Goal: Information Seeking & Learning: Learn about a topic

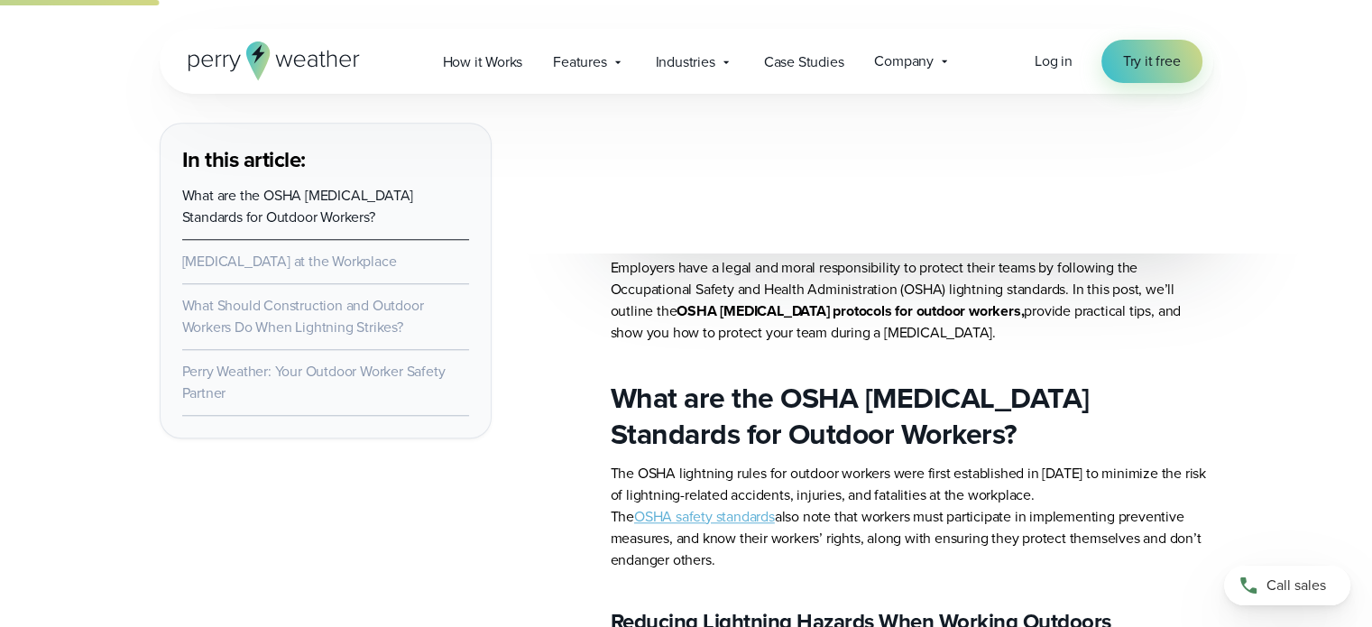
scroll to position [1623, 0]
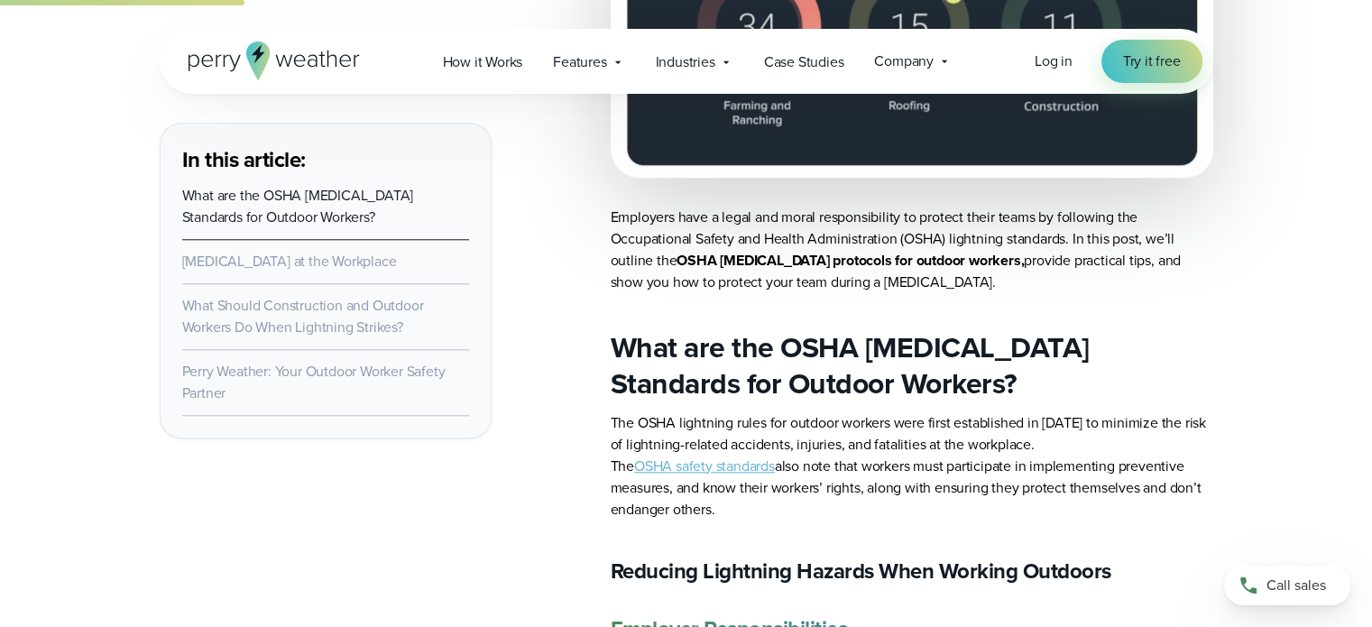
click at [727, 471] on link "OSHA safety standards" at bounding box center [704, 465] width 141 height 21
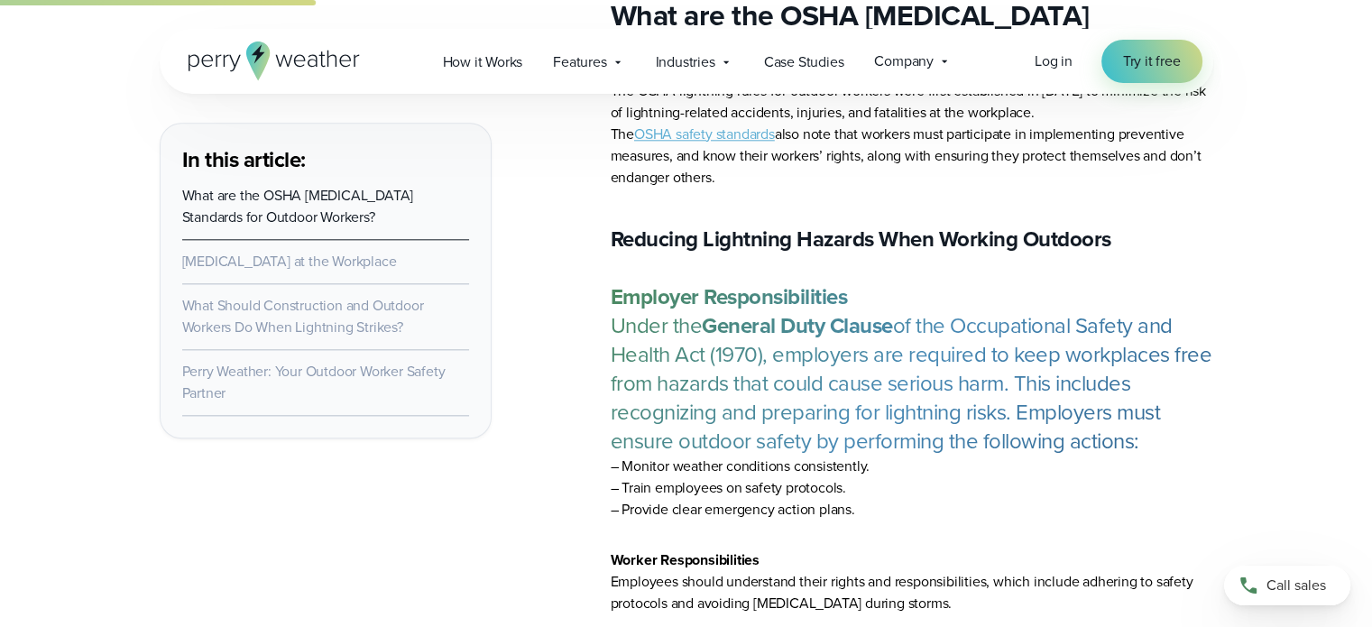
scroll to position [1984, 0]
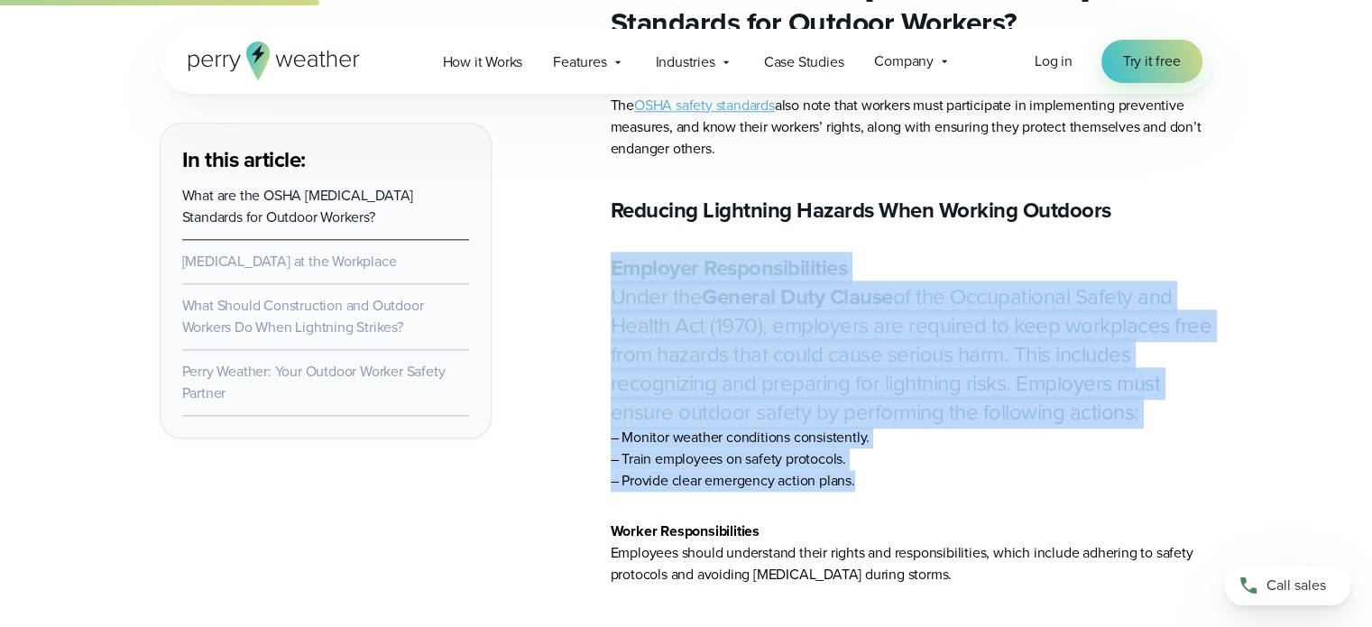
drag, startPoint x: 602, startPoint y: 255, endPoint x: 879, endPoint y: 486, distance: 360.5
copy blockquote "Employer Responsibilities Under the General Duty Clause of the Occupational Saf…"
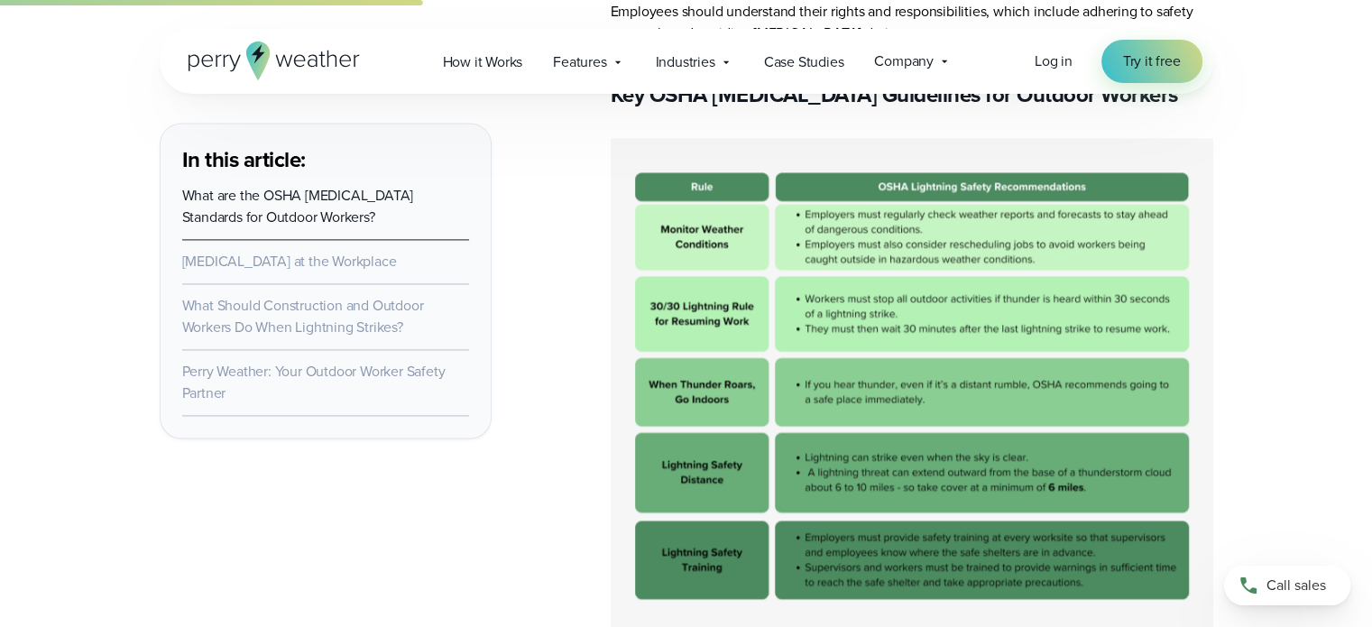
scroll to position [2435, 0]
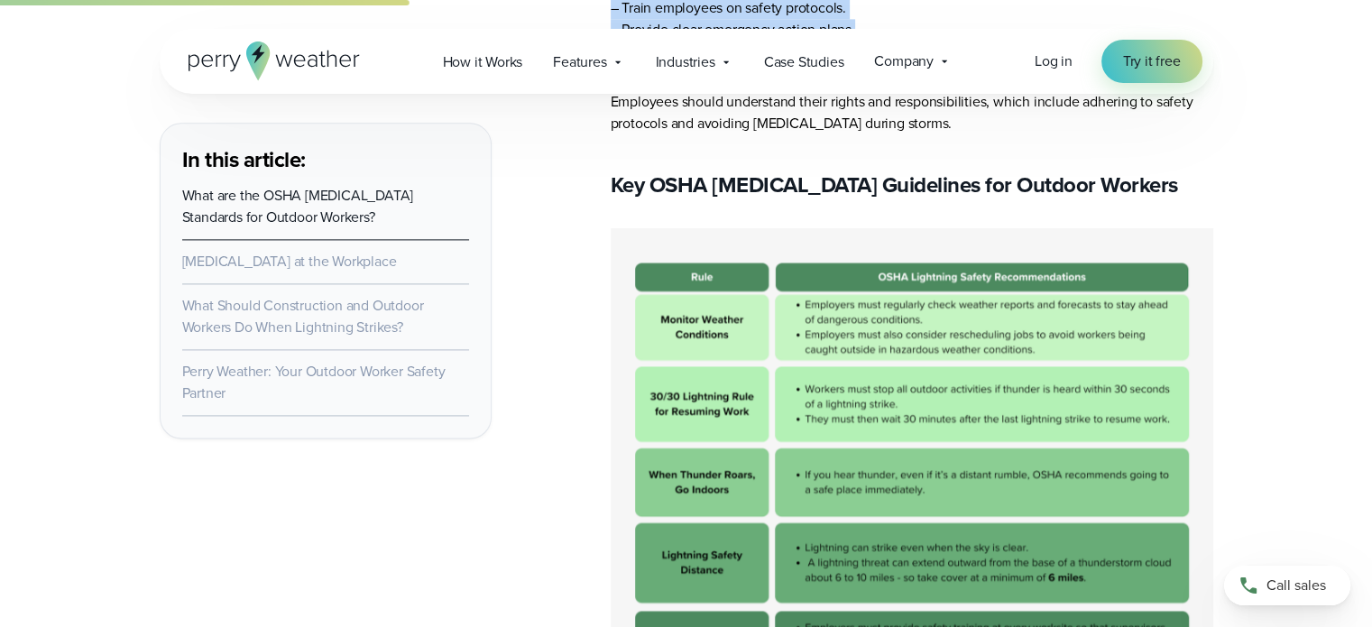
drag, startPoint x: 613, startPoint y: 187, endPoint x: 1174, endPoint y: 158, distance: 561.6
copy strong "Key OSHA [MEDICAL_DATA] Guidelines for Outdoor Workers"
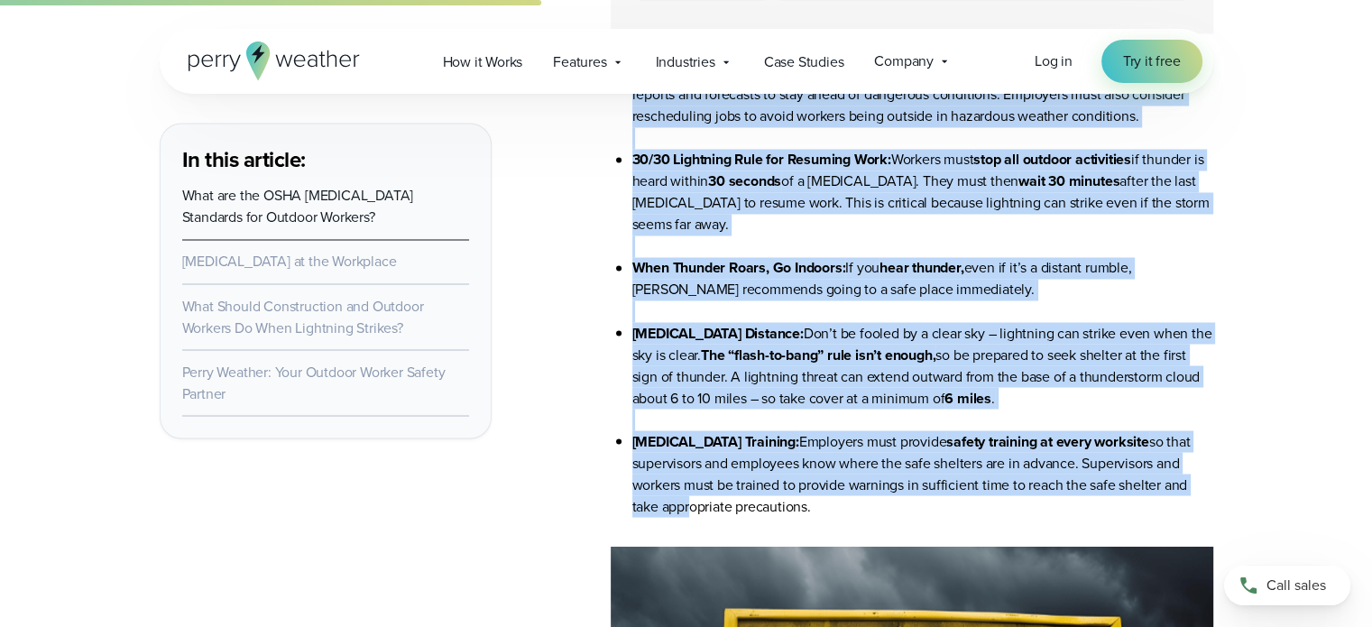
scroll to position [3156, 0]
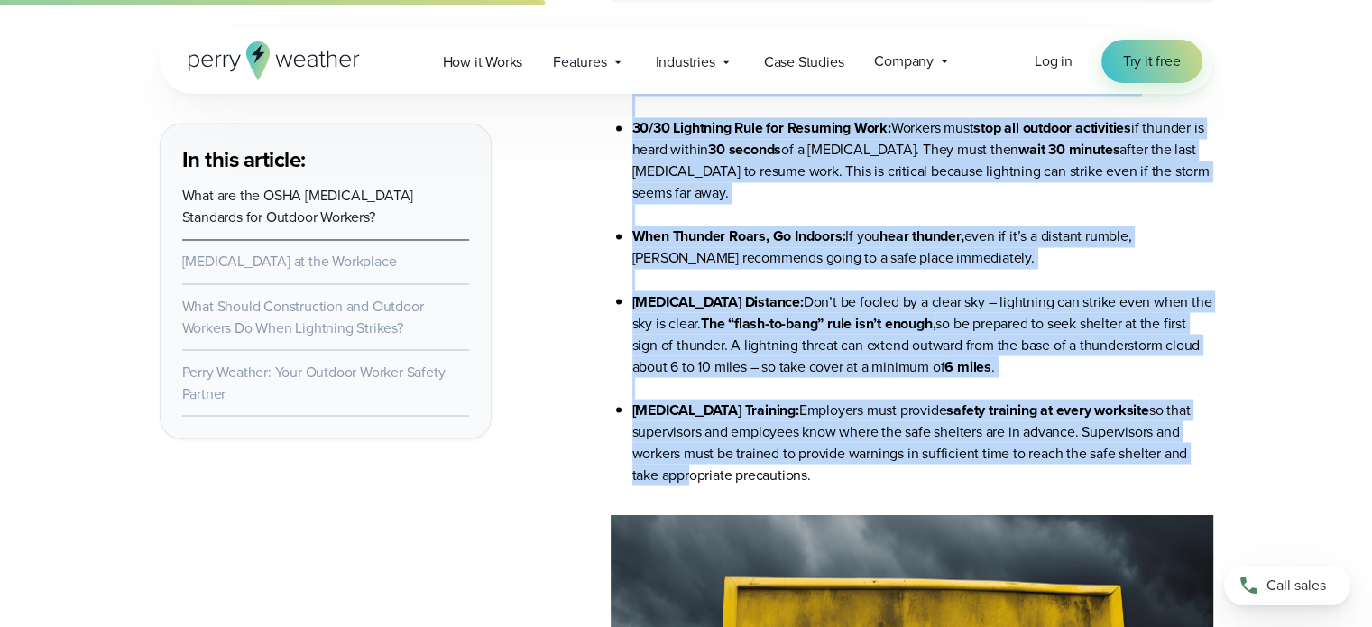
drag, startPoint x: 635, startPoint y: 311, endPoint x: 846, endPoint y: 475, distance: 267.3
click at [846, 475] on ul "Monitor Weather Conditions: OSHA recommends that employers regularly check weat…" at bounding box center [911, 258] width 602 height 454
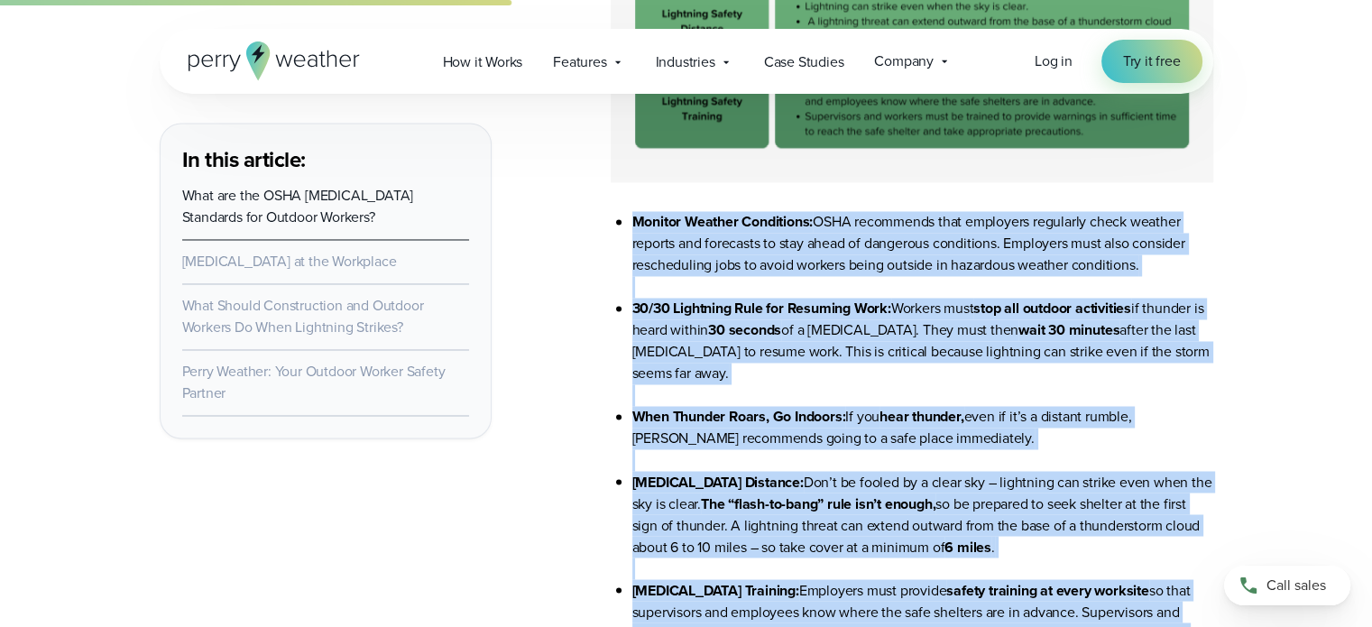
scroll to position [2886, 0]
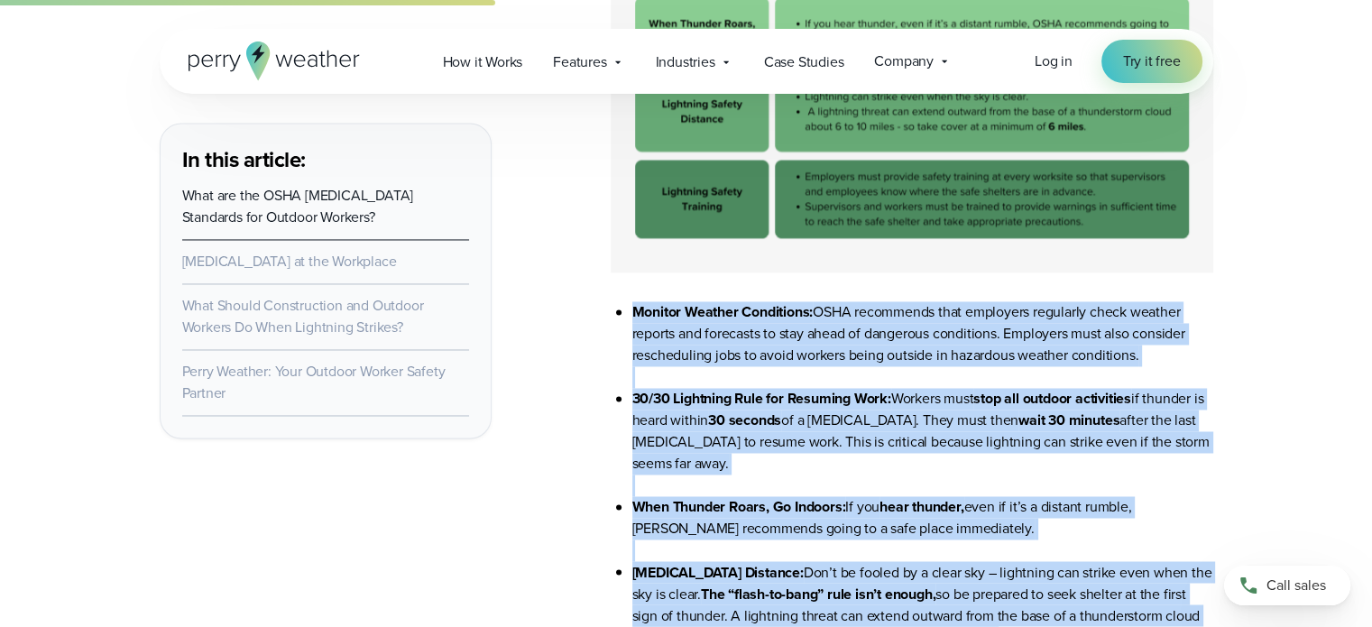
copy ul "Loremip Dolorsi Ametconsec: ADIP elitseddoe temp incididun utlaboree dolor magn…"
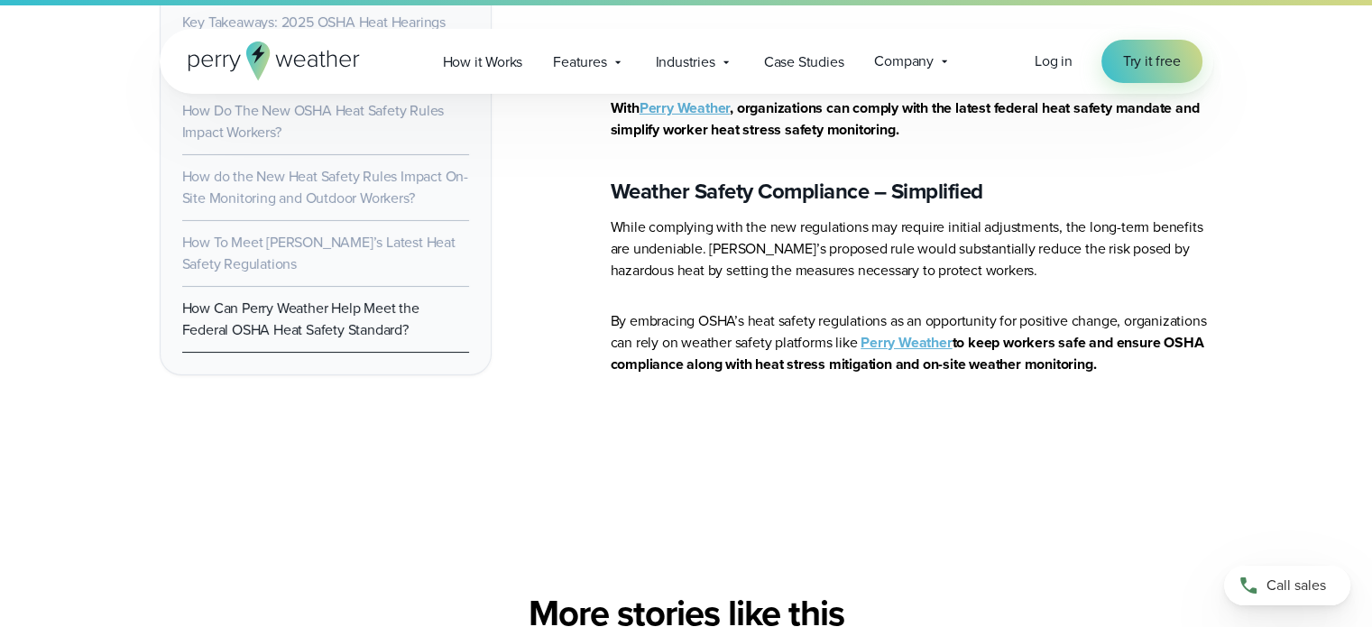
scroll to position [13166, 0]
